Goal: Task Accomplishment & Management: Manage account settings

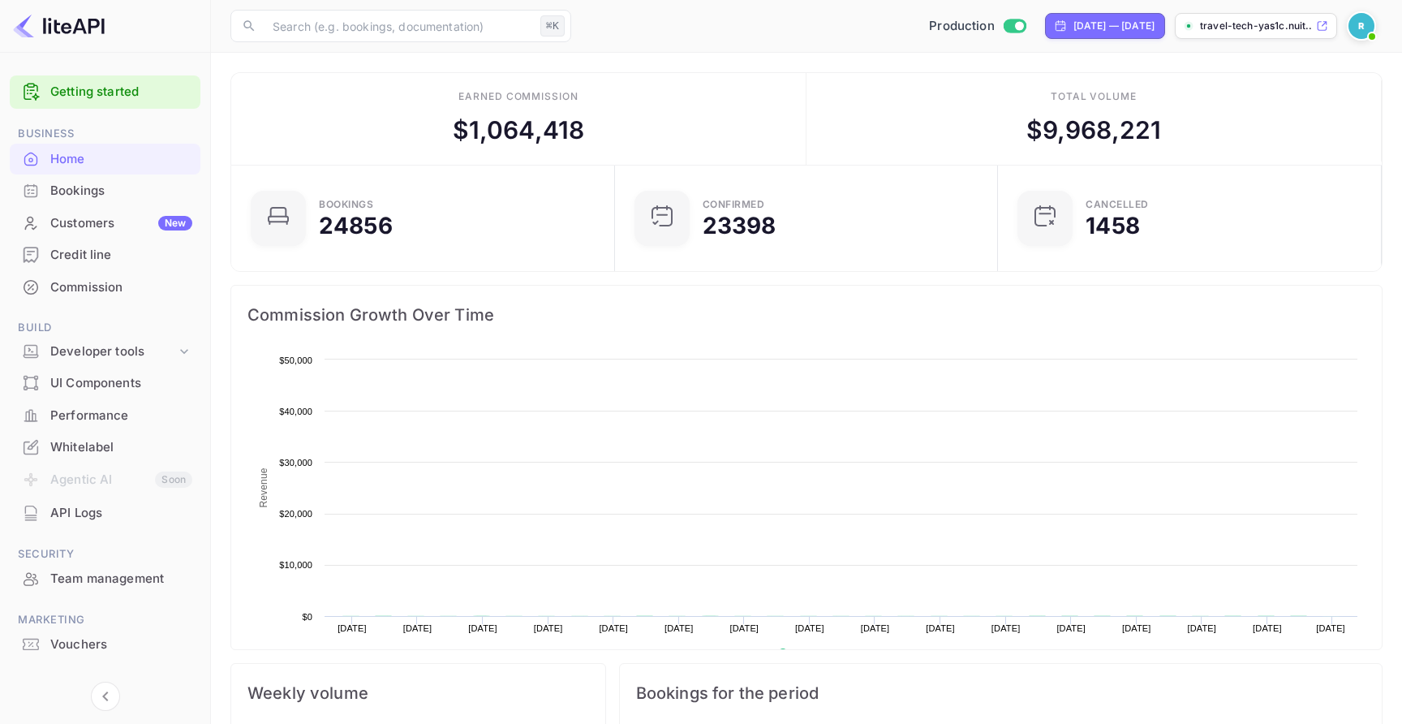
scroll to position [1, 1]
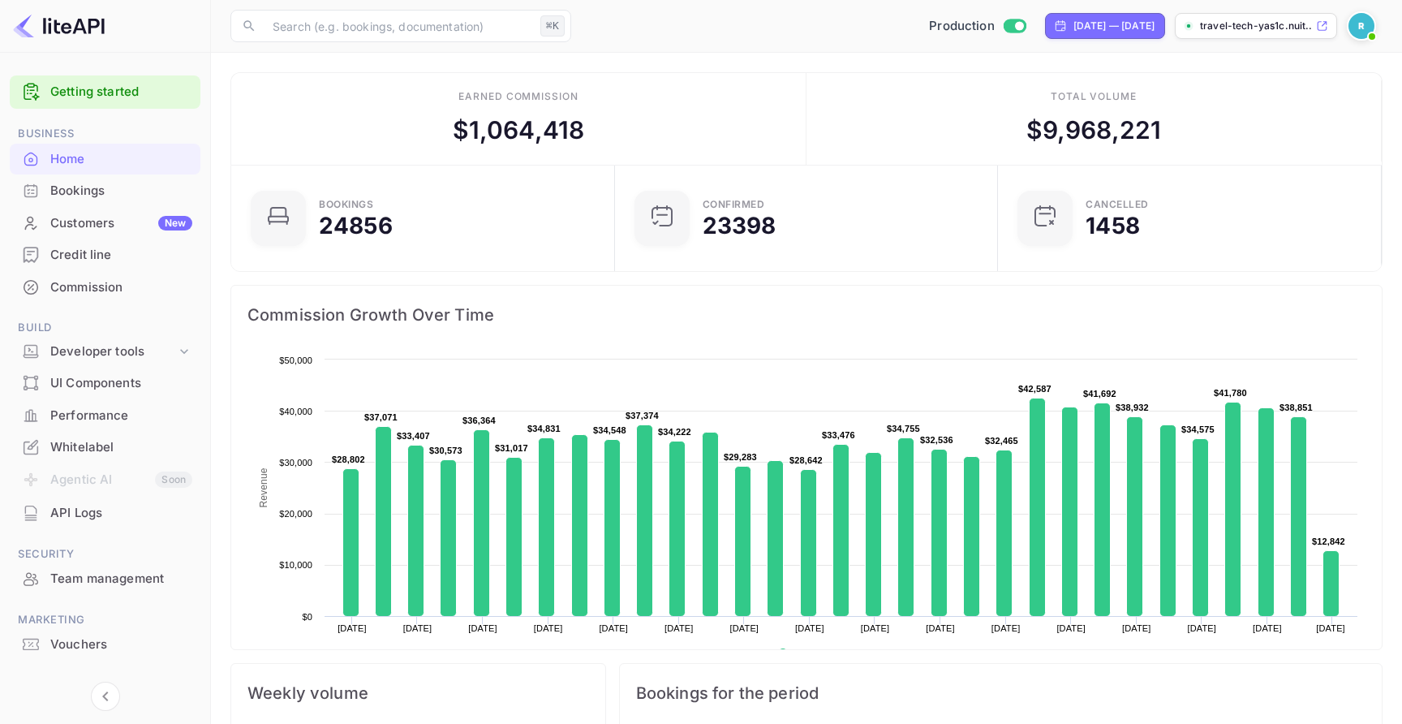
click at [137, 581] on div "Team management" at bounding box center [121, 578] width 142 height 19
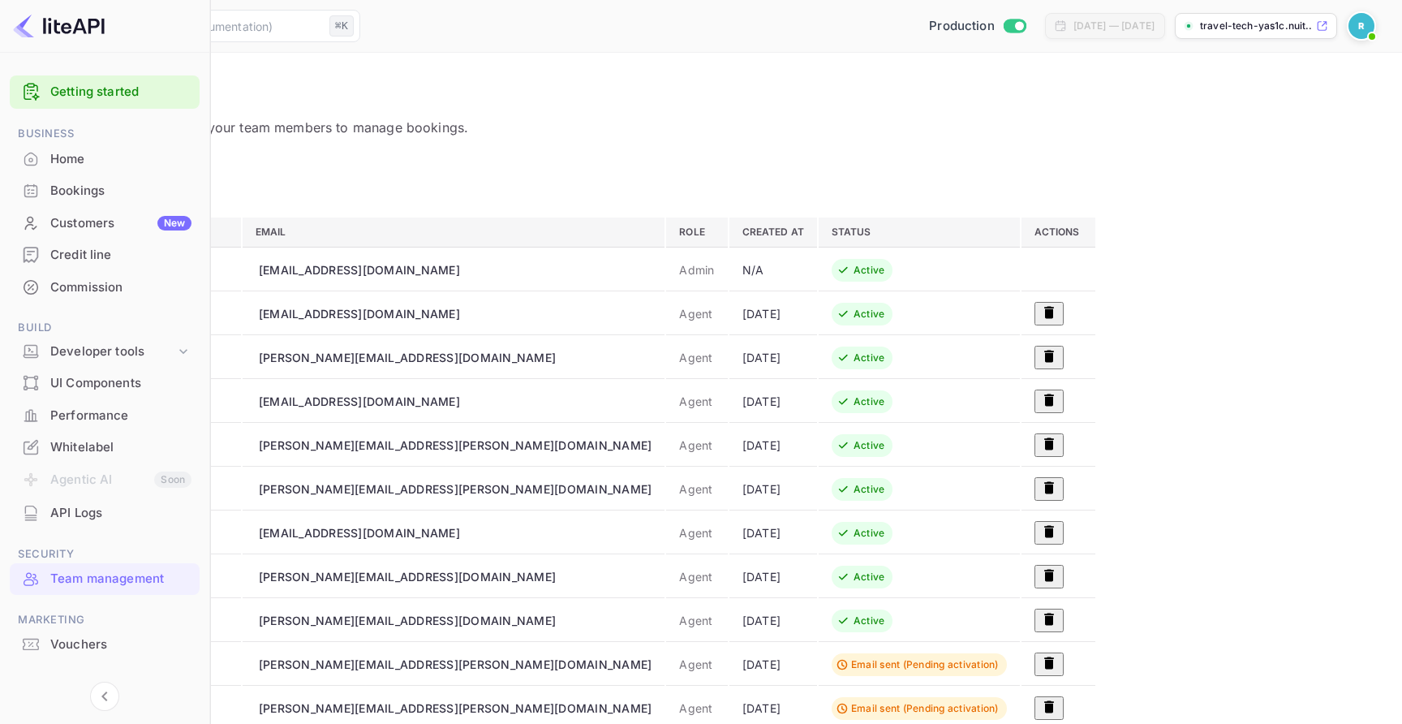
click at [460, 310] on div "a.essaidi+agent@nuitee.com" at bounding box center [359, 313] width 201 height 17
copy div "a.essaidi+agent@nuitee.com"
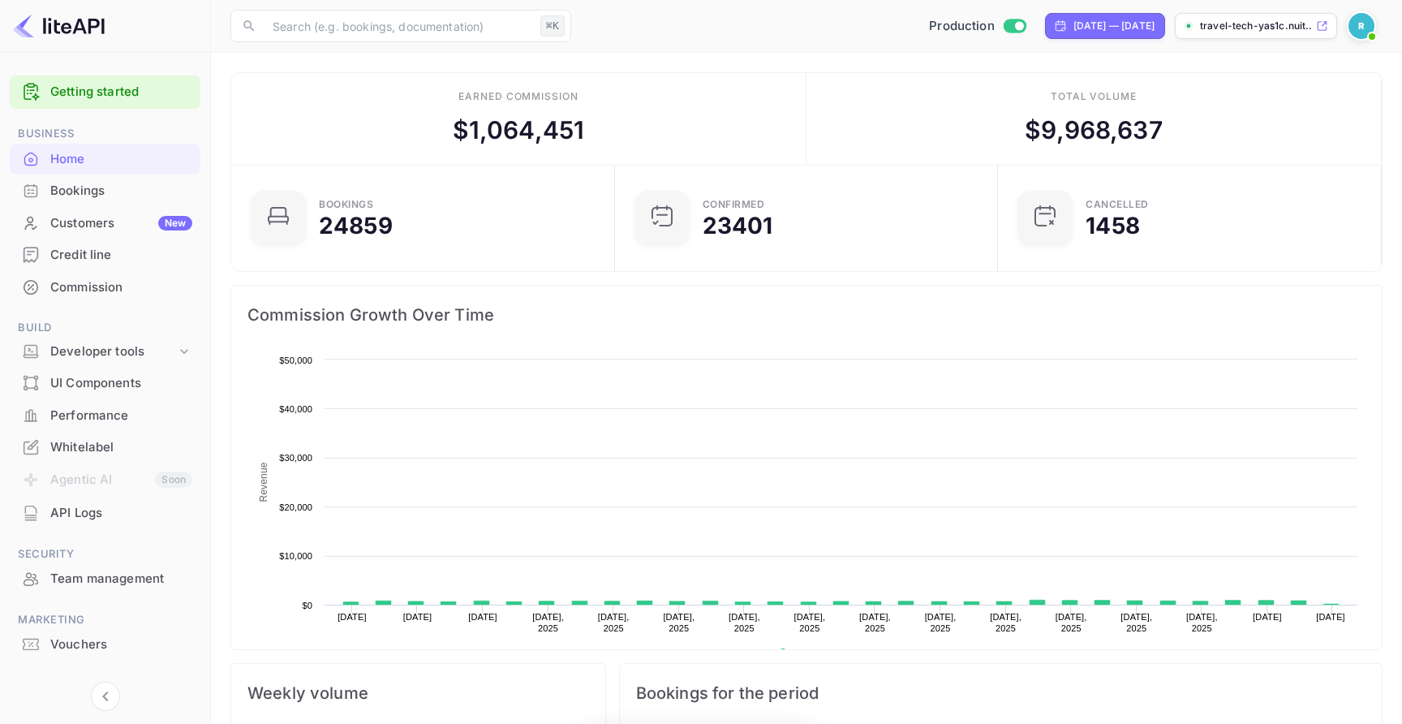
scroll to position [264, 374]
